Goal: Task Accomplishment & Management: Use online tool/utility

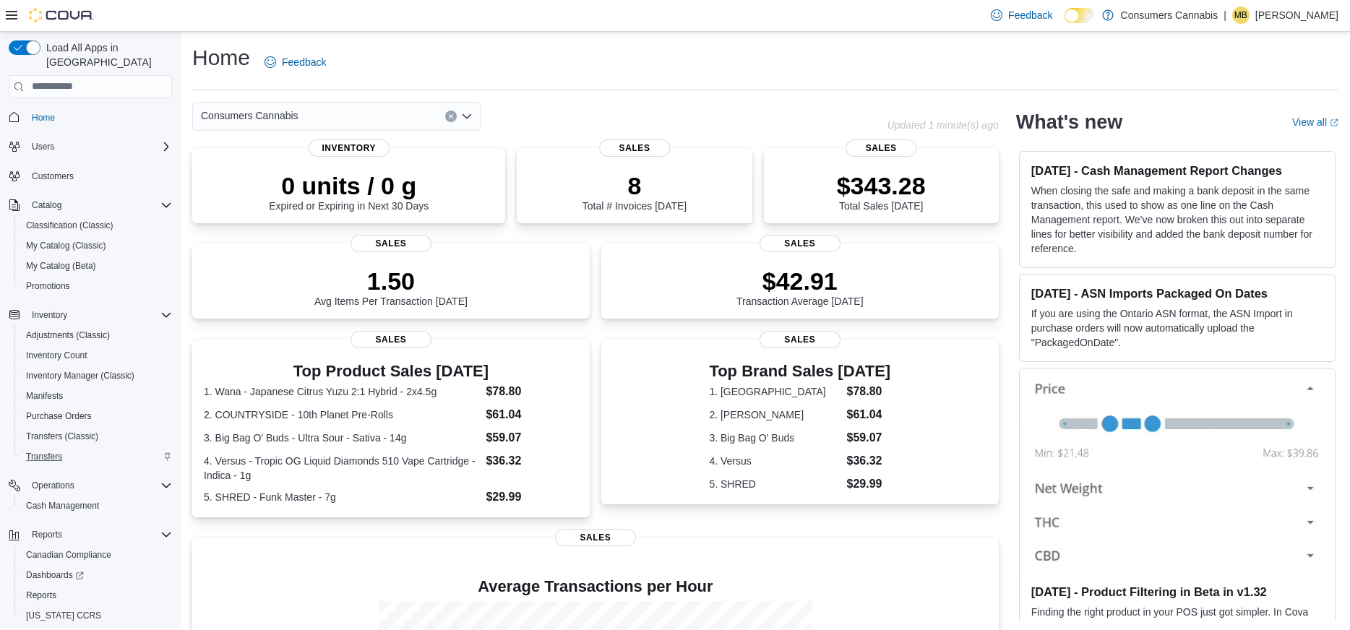
scroll to position [32, 0]
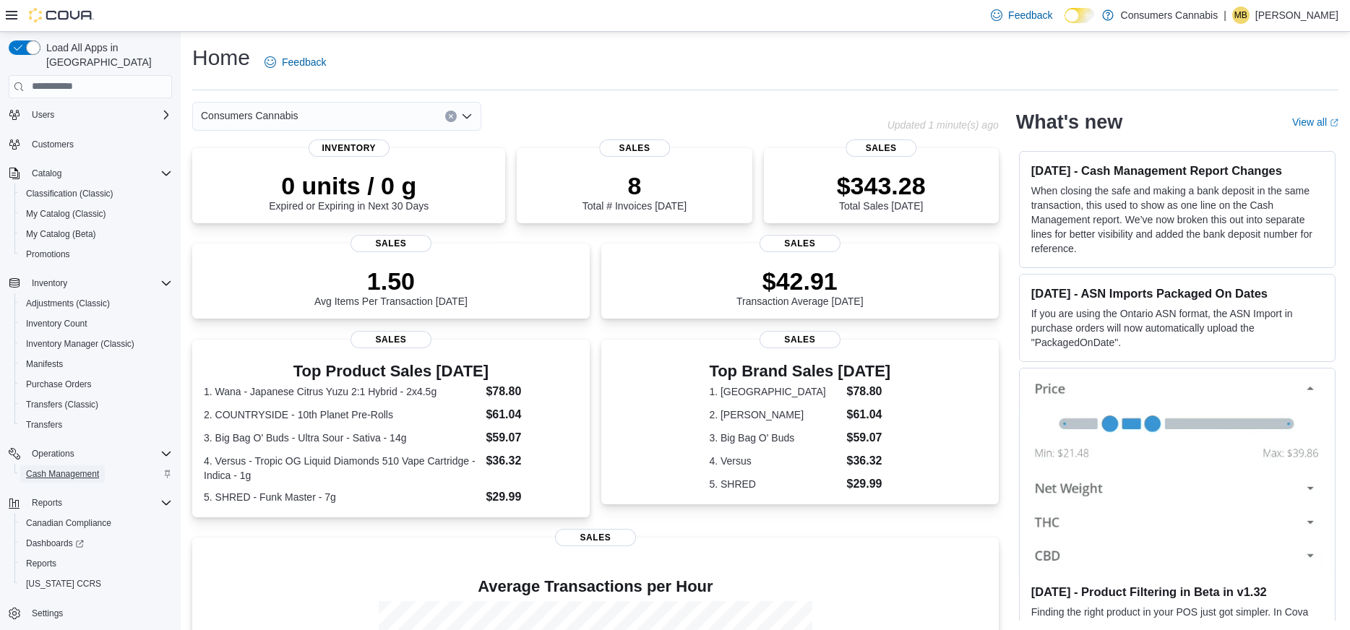
click at [72, 468] on span "Cash Management" at bounding box center [62, 474] width 73 height 12
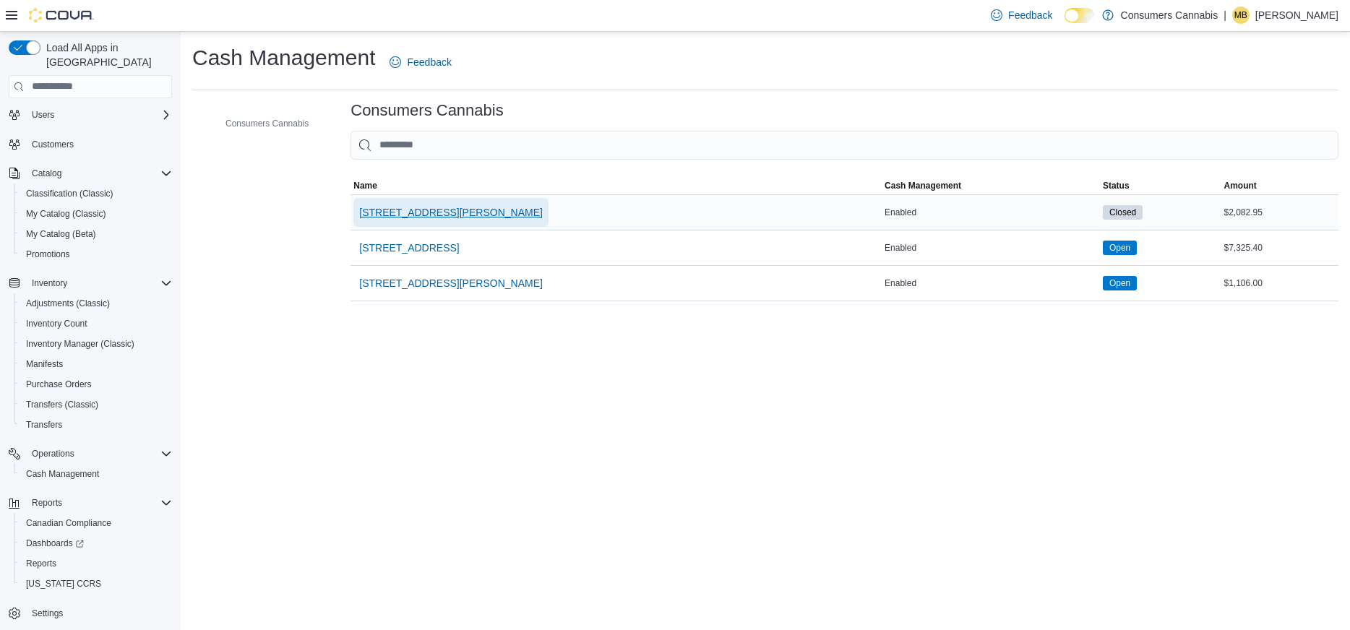
click at [448, 214] on span "[STREET_ADDRESS][PERSON_NAME]" at bounding box center [451, 212] width 184 height 14
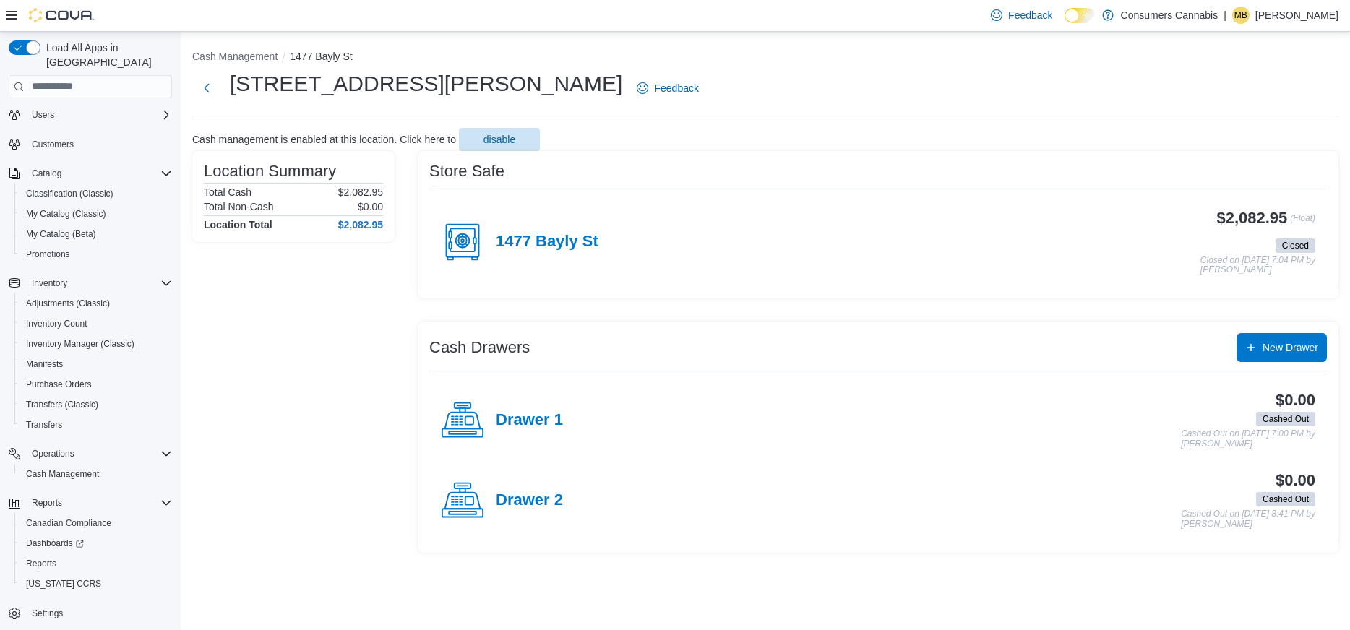
click at [553, 239] on h4 "1477 Bayly St" at bounding box center [547, 242] width 103 height 19
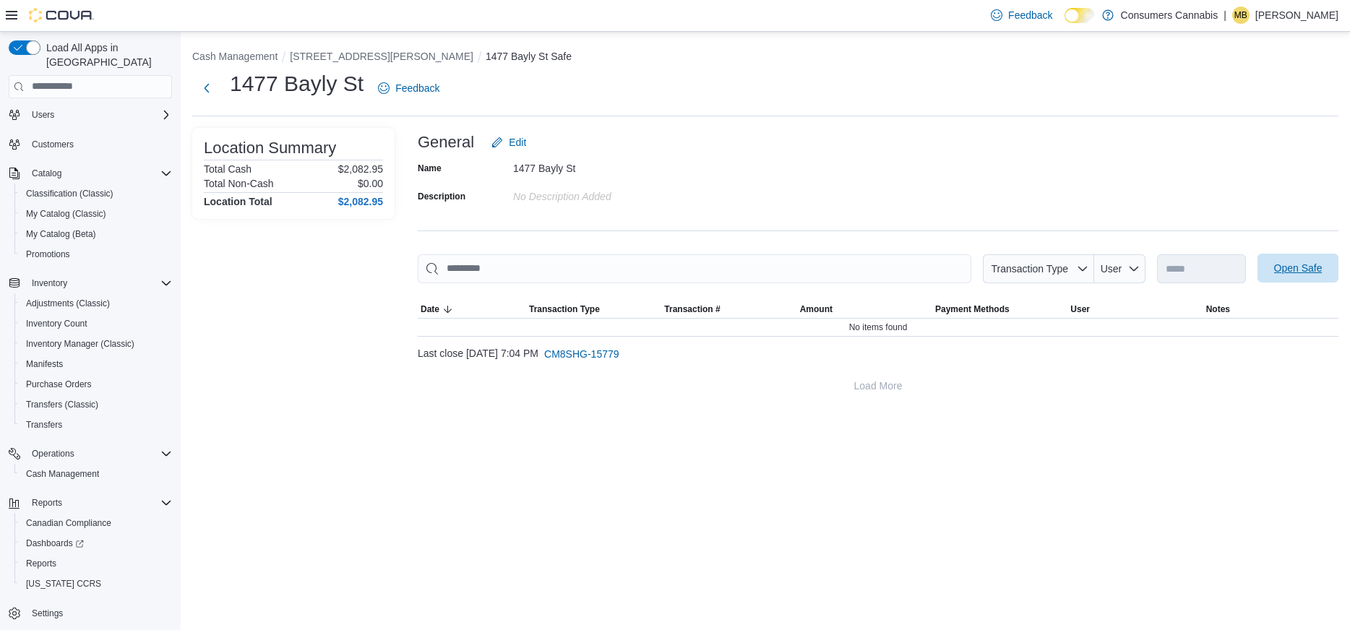
click at [1276, 271] on span "Open Safe" at bounding box center [1298, 268] width 48 height 14
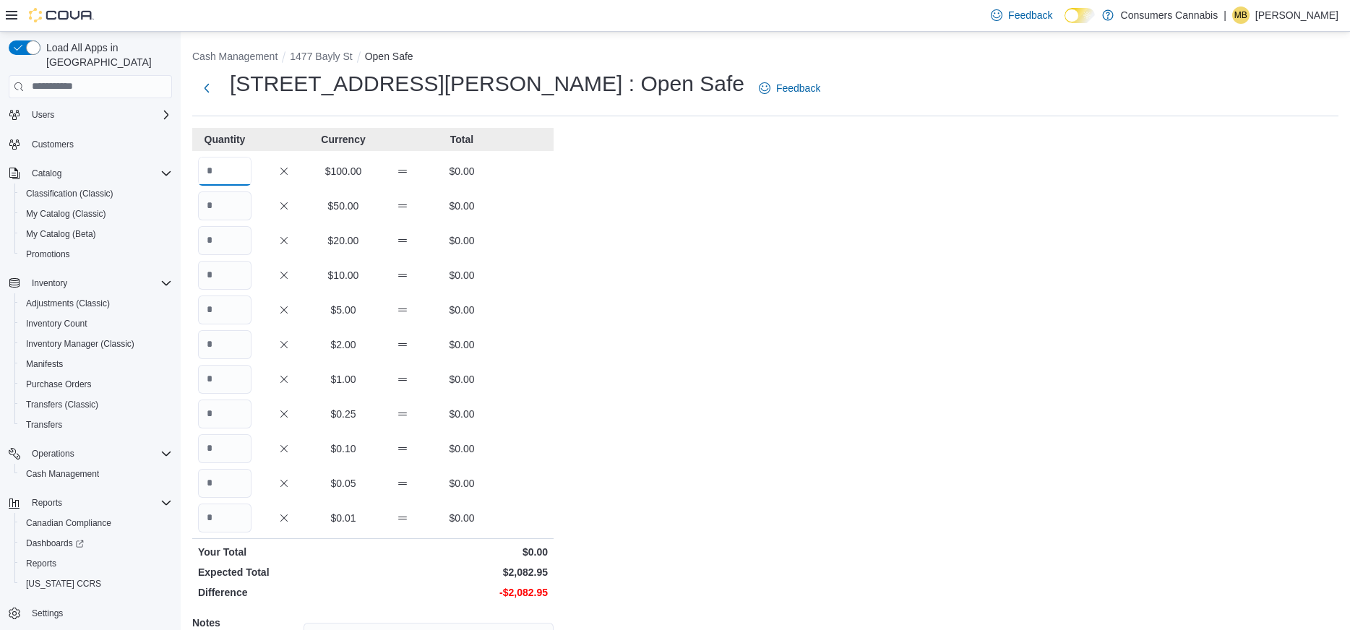
click at [236, 174] on input "Quantity" at bounding box center [224, 171] width 53 height 29
type input "**"
type input "*"
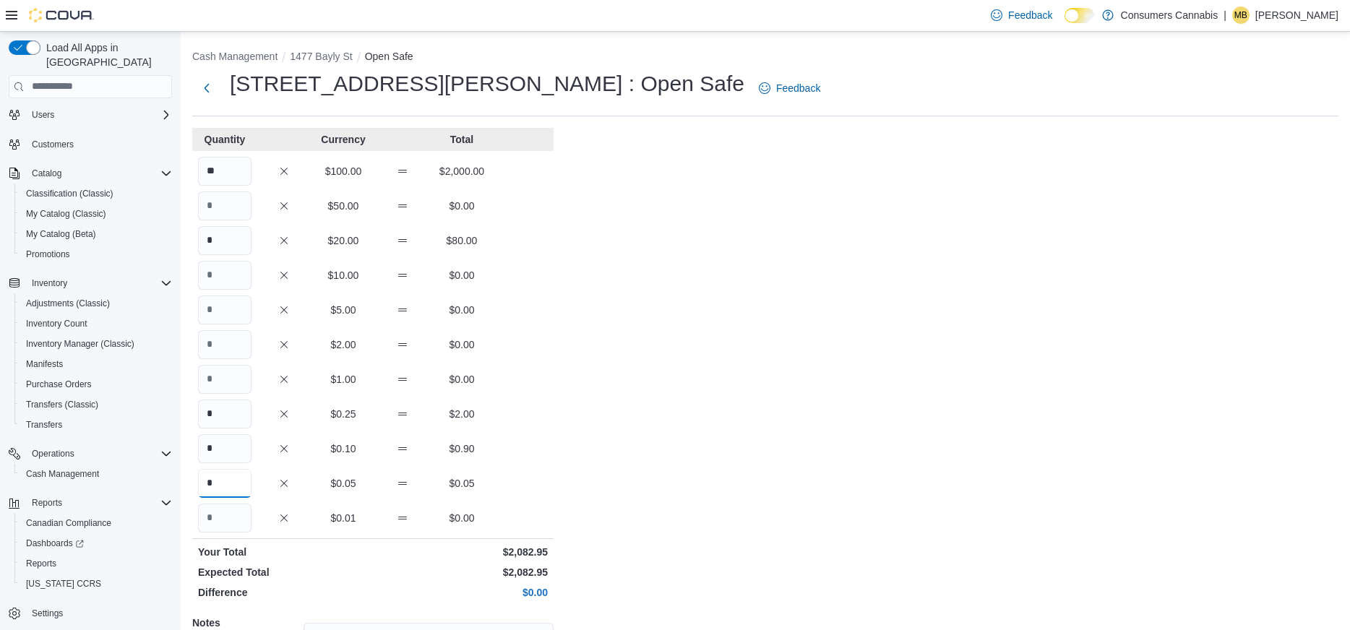
scroll to position [155, 0]
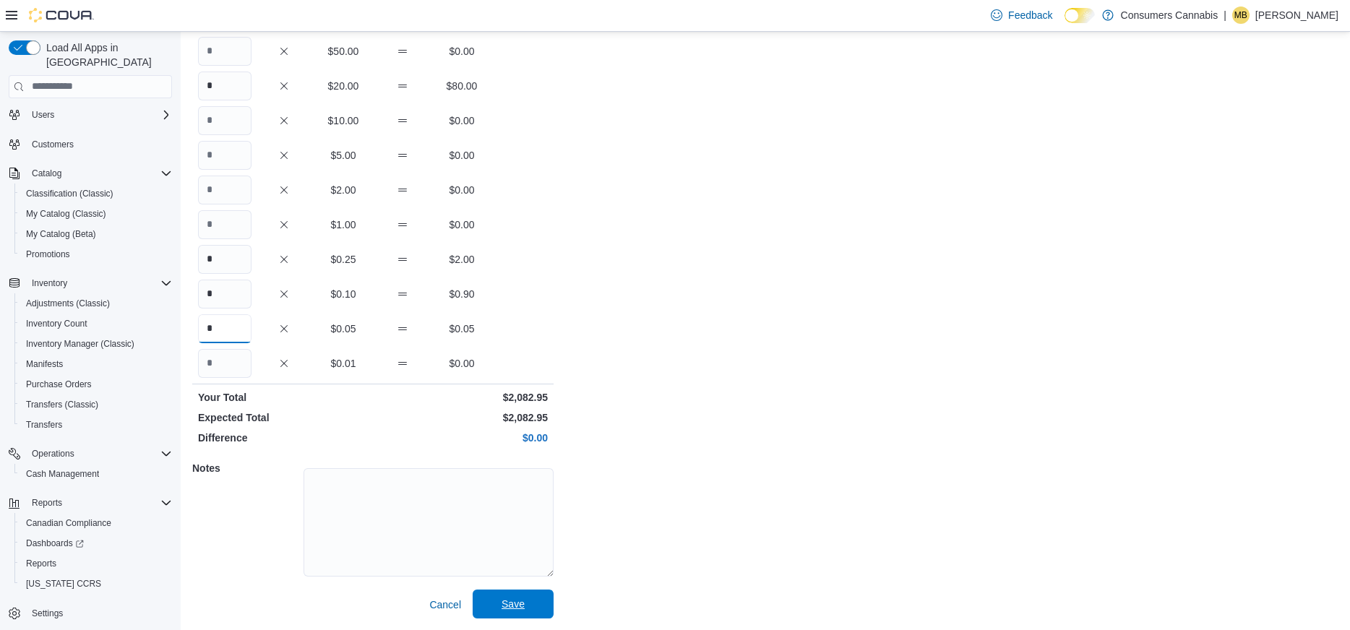
type input "*"
click at [529, 606] on span "Save" at bounding box center [513, 604] width 64 height 29
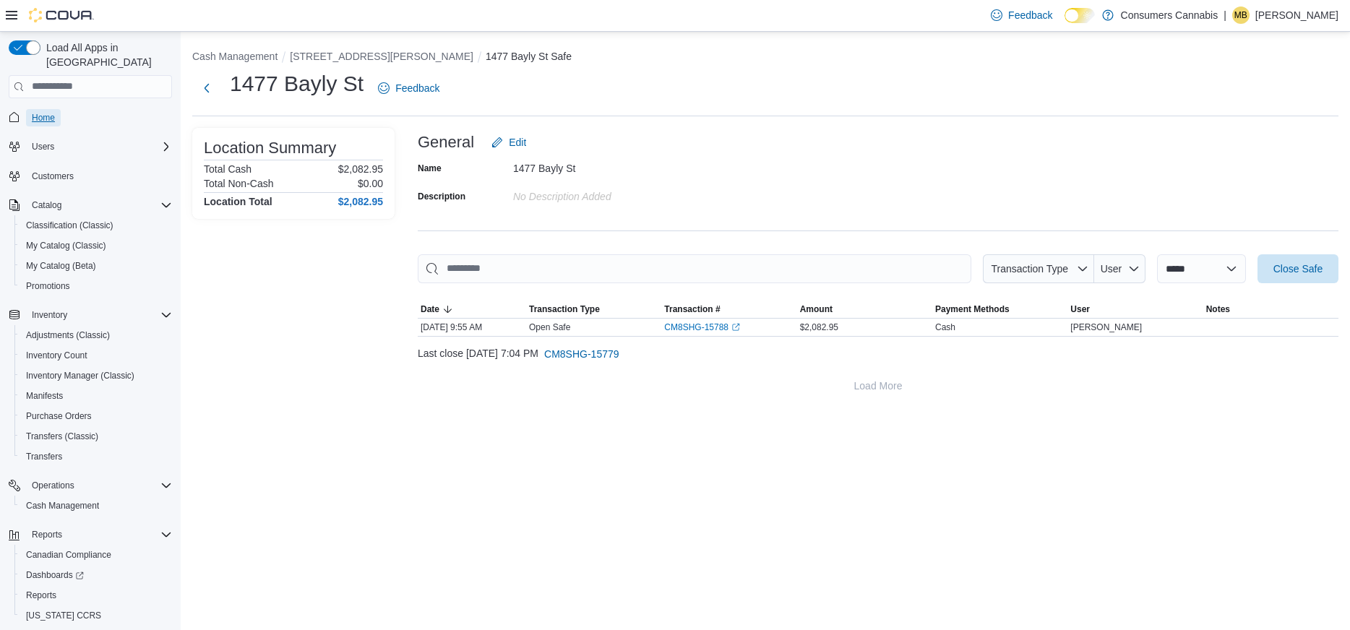
click at [59, 109] on link "Home" at bounding box center [43, 117] width 35 height 17
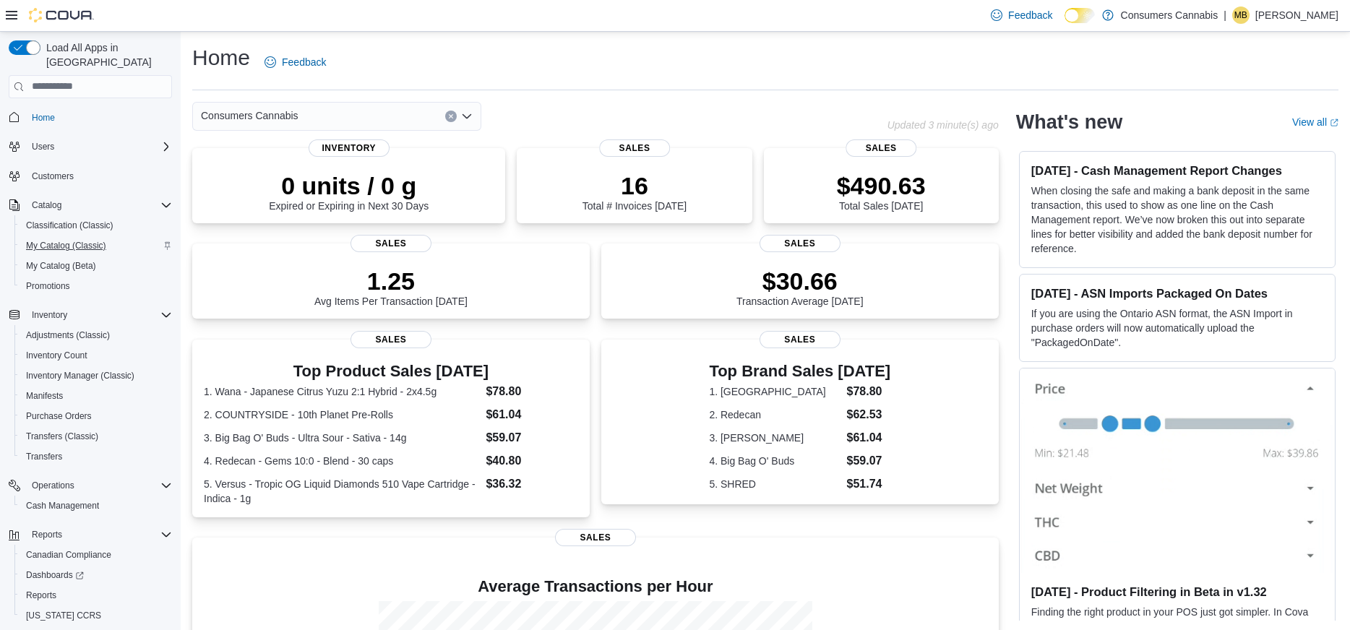
scroll to position [32, 0]
